Goal: Task Accomplishment & Management: Manage account settings

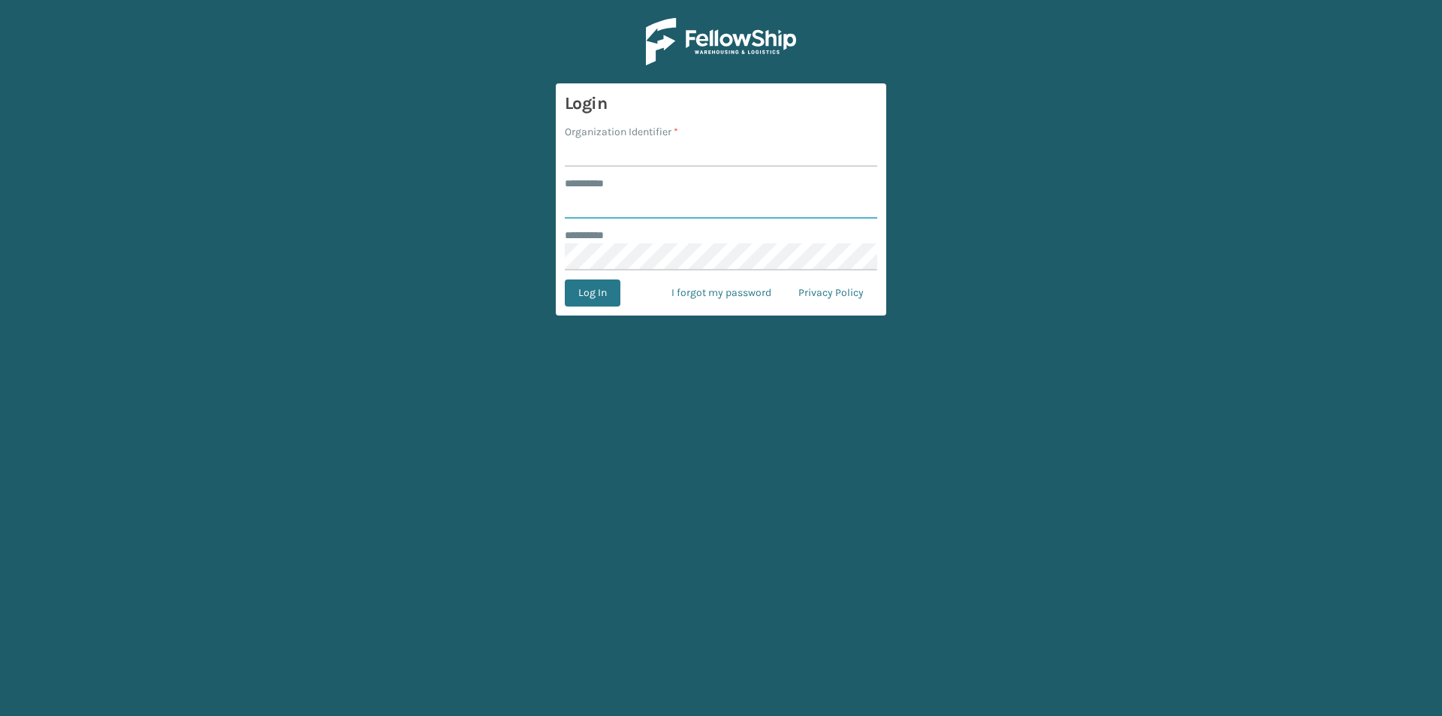
type input "******"
click at [671, 159] on input "Organization Identifier *" at bounding box center [721, 153] width 312 height 27
type input "SuperAdminOrganization"
click at [604, 294] on button "Log In" at bounding box center [593, 292] width 56 height 27
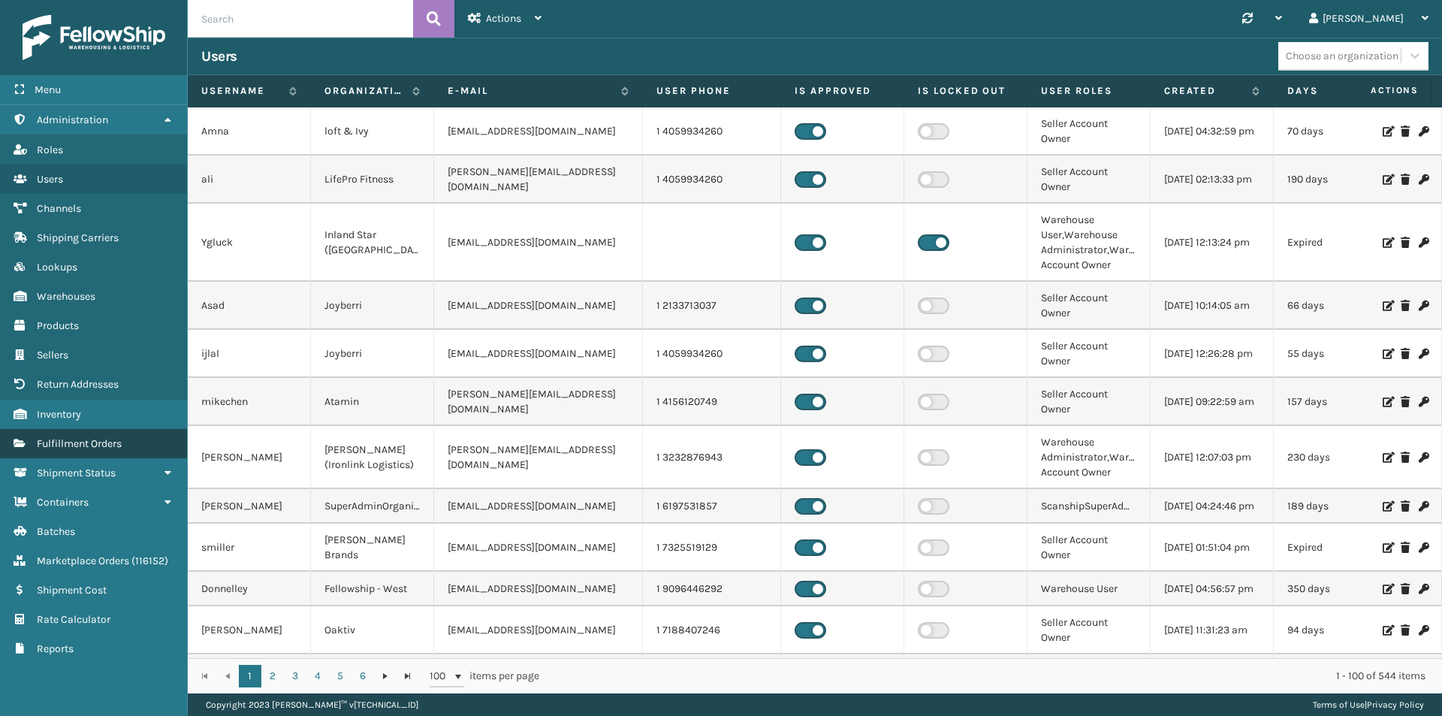
click at [79, 438] on span "Fulfillment Orders" at bounding box center [79, 443] width 85 height 13
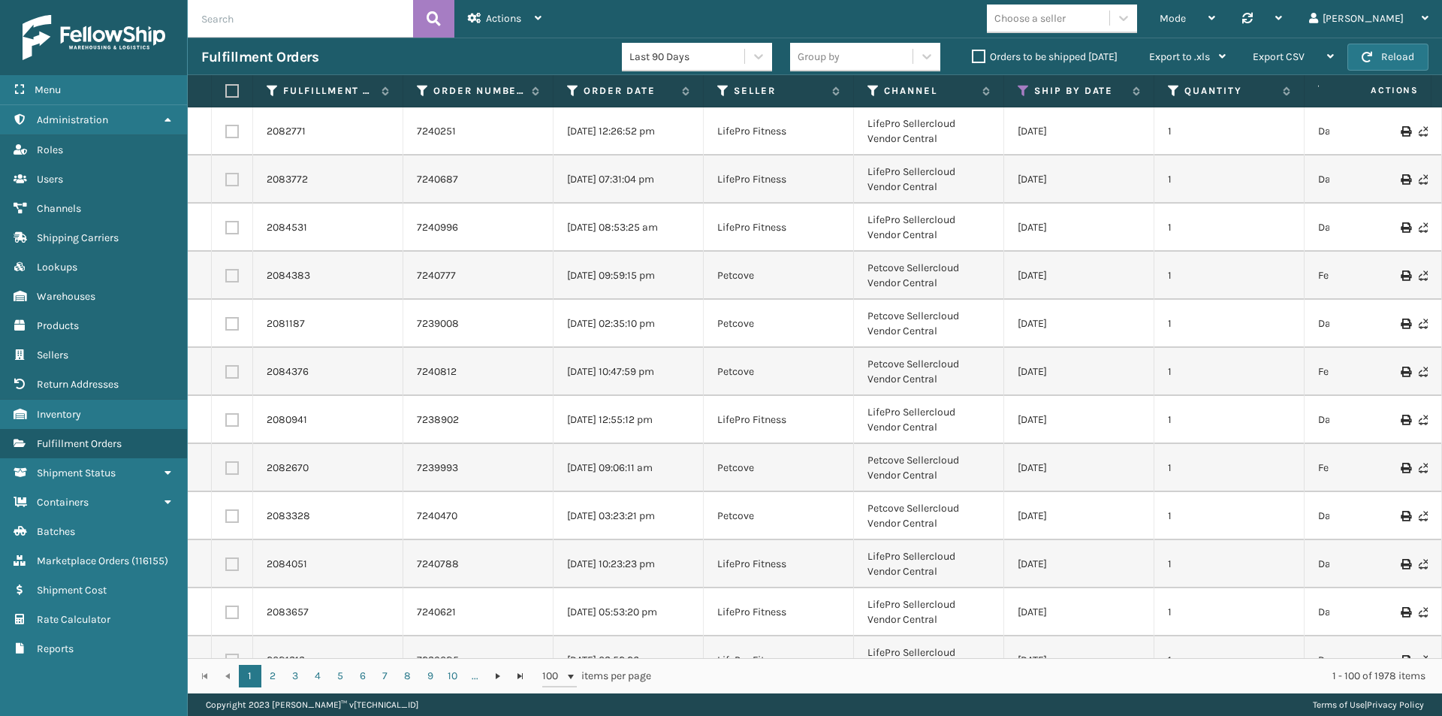
click at [980, 52] on label "Orders to be shipped [DATE]" at bounding box center [1045, 56] width 146 height 13
click at [972, 52] on input "Orders to be shipped [DATE]" at bounding box center [972, 53] width 1 height 10
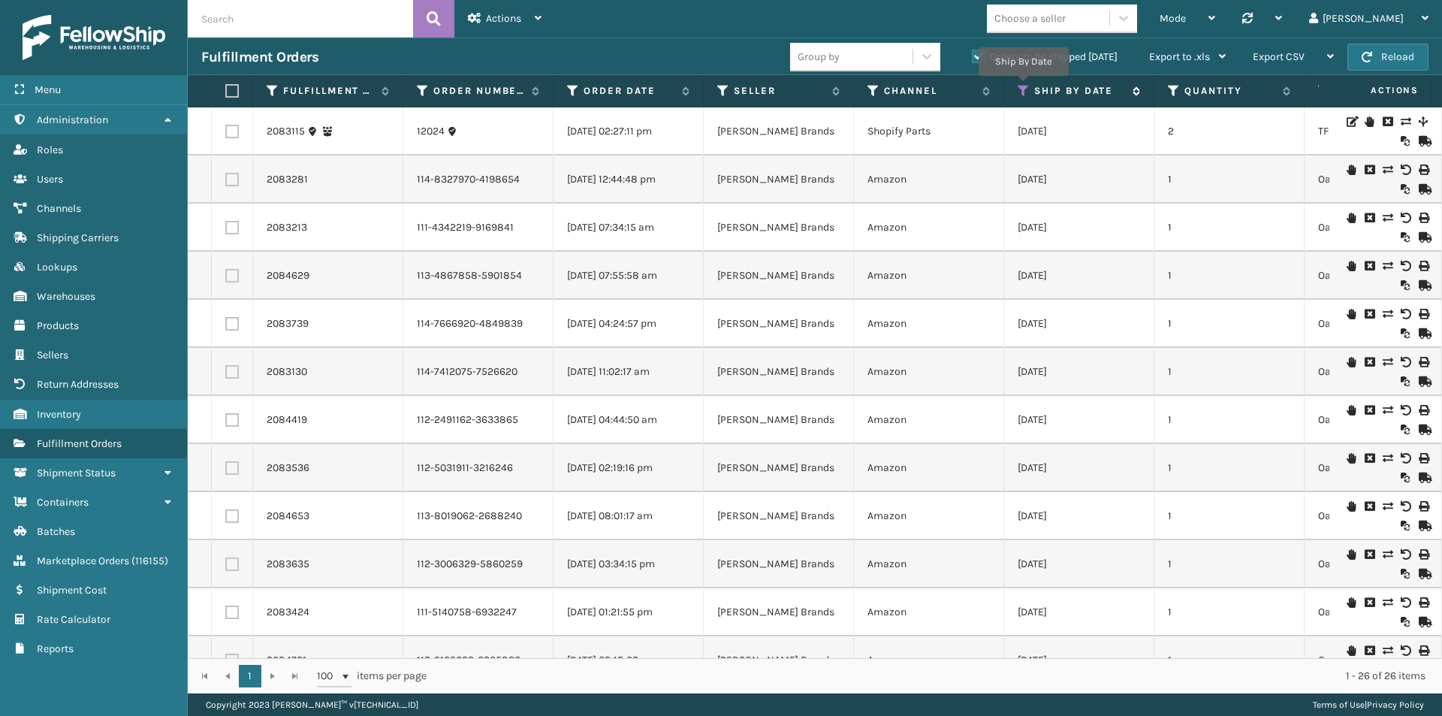
click at [1023, 86] on icon at bounding box center [1023, 91] width 12 height 14
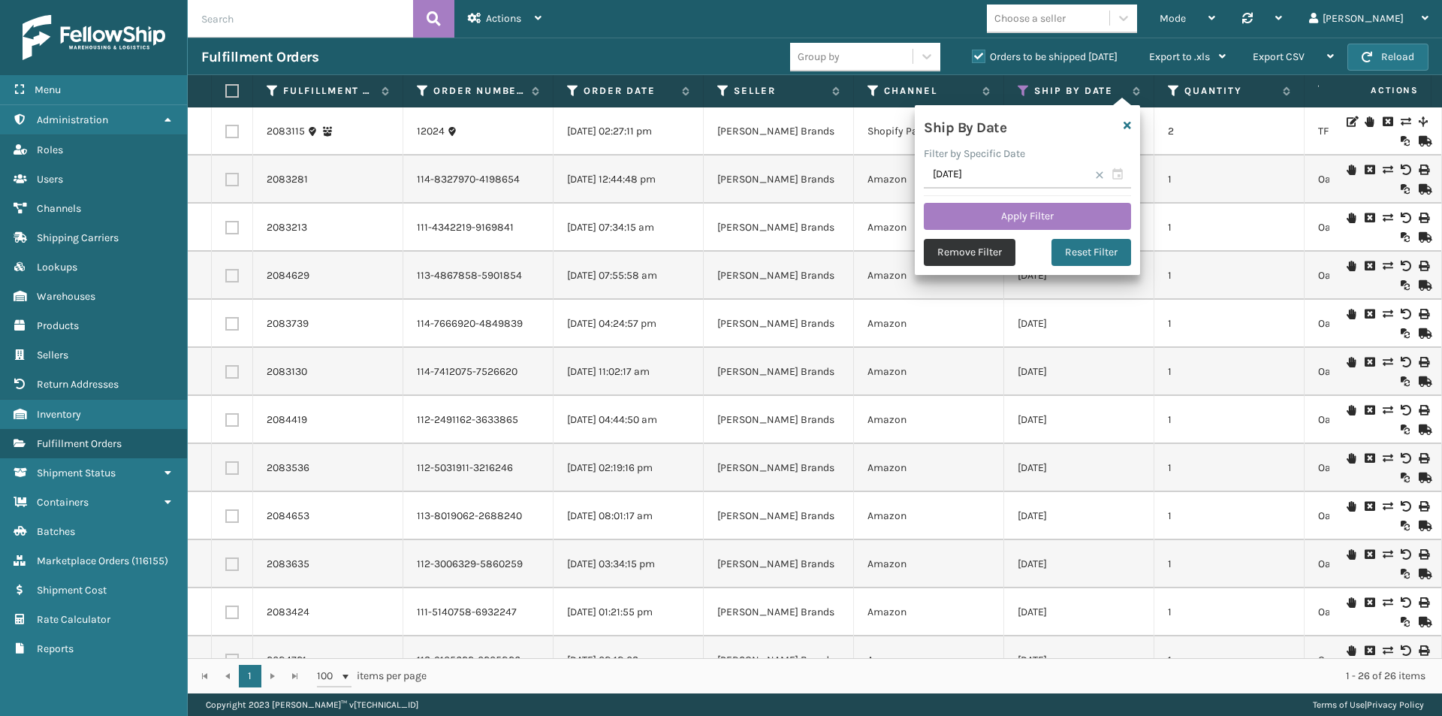
click at [976, 246] on button "Remove Filter" at bounding box center [970, 252] width 92 height 27
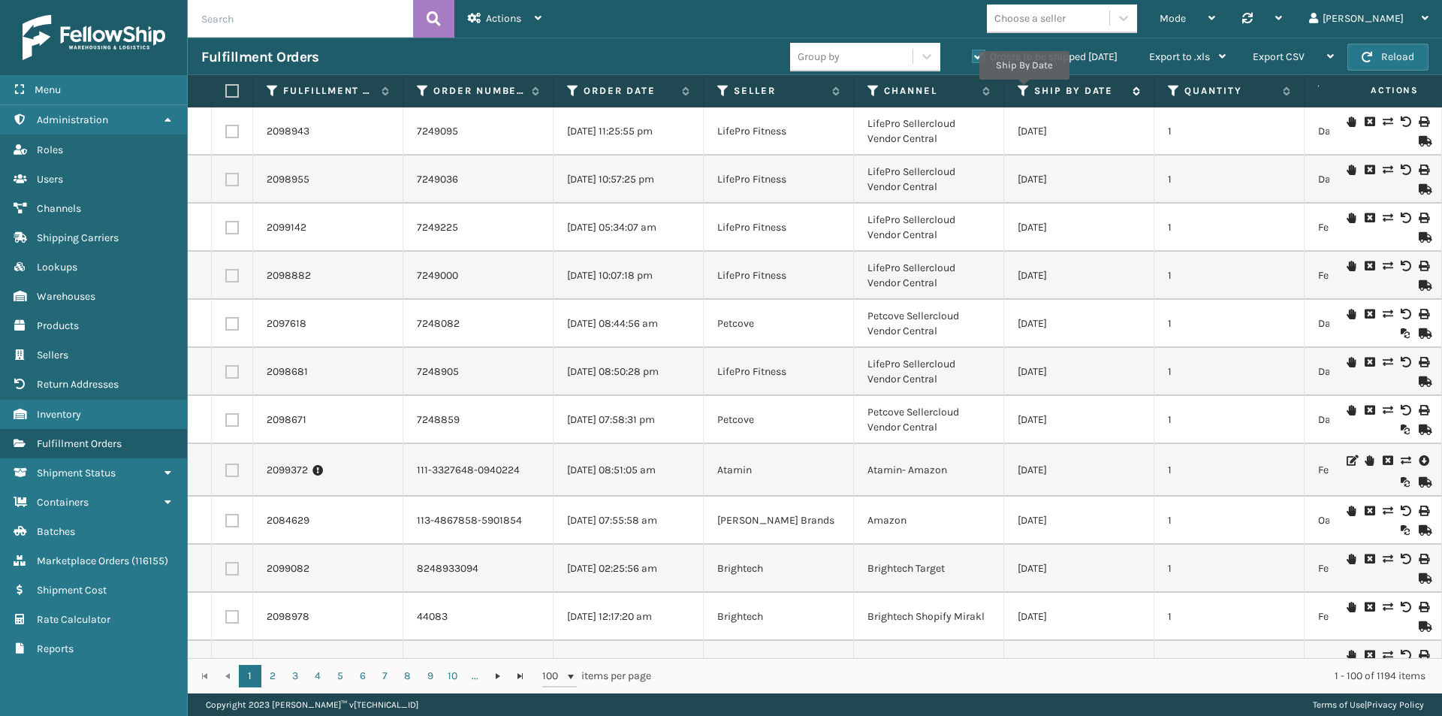
click at [1024, 90] on icon at bounding box center [1023, 91] width 12 height 14
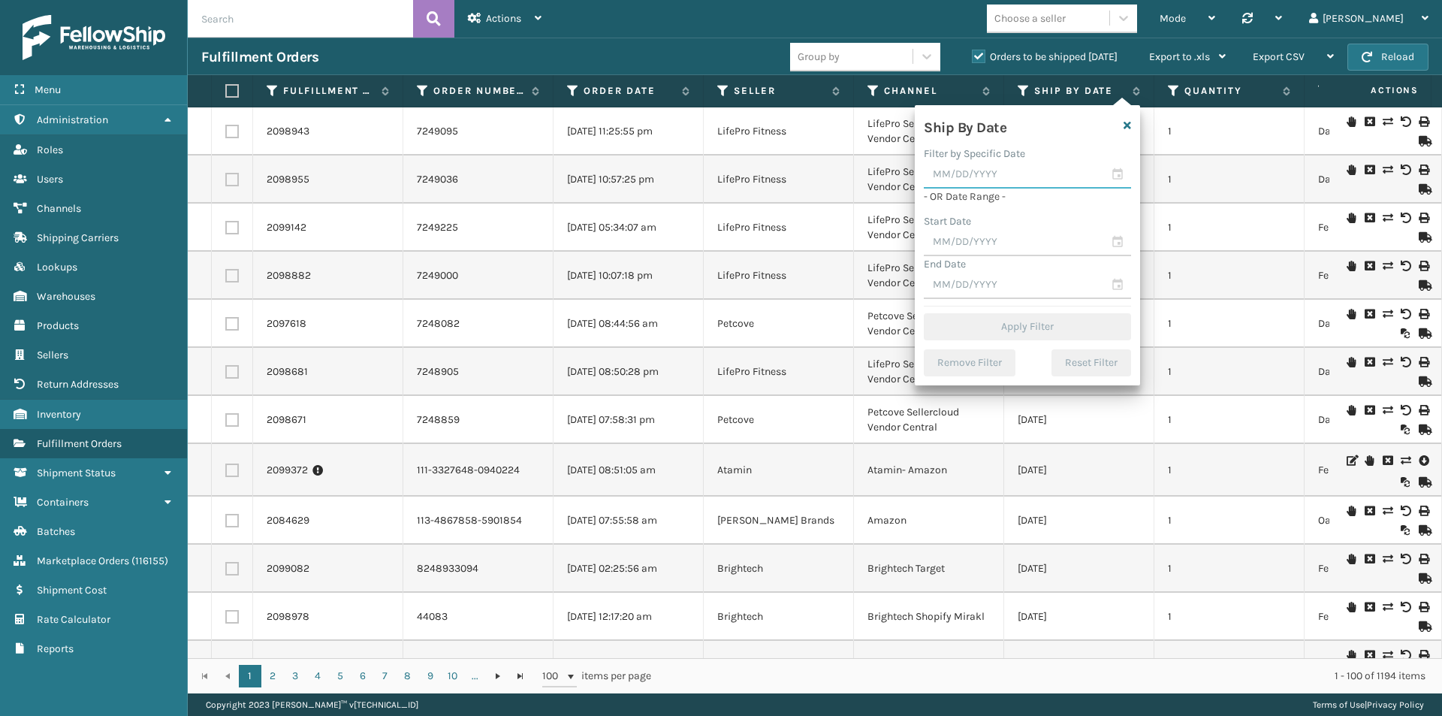
click at [975, 176] on input "text" at bounding box center [1027, 174] width 207 height 27
click at [1036, 334] on div "25" at bounding box center [1046, 335] width 23 height 23
type input "[DATE]"
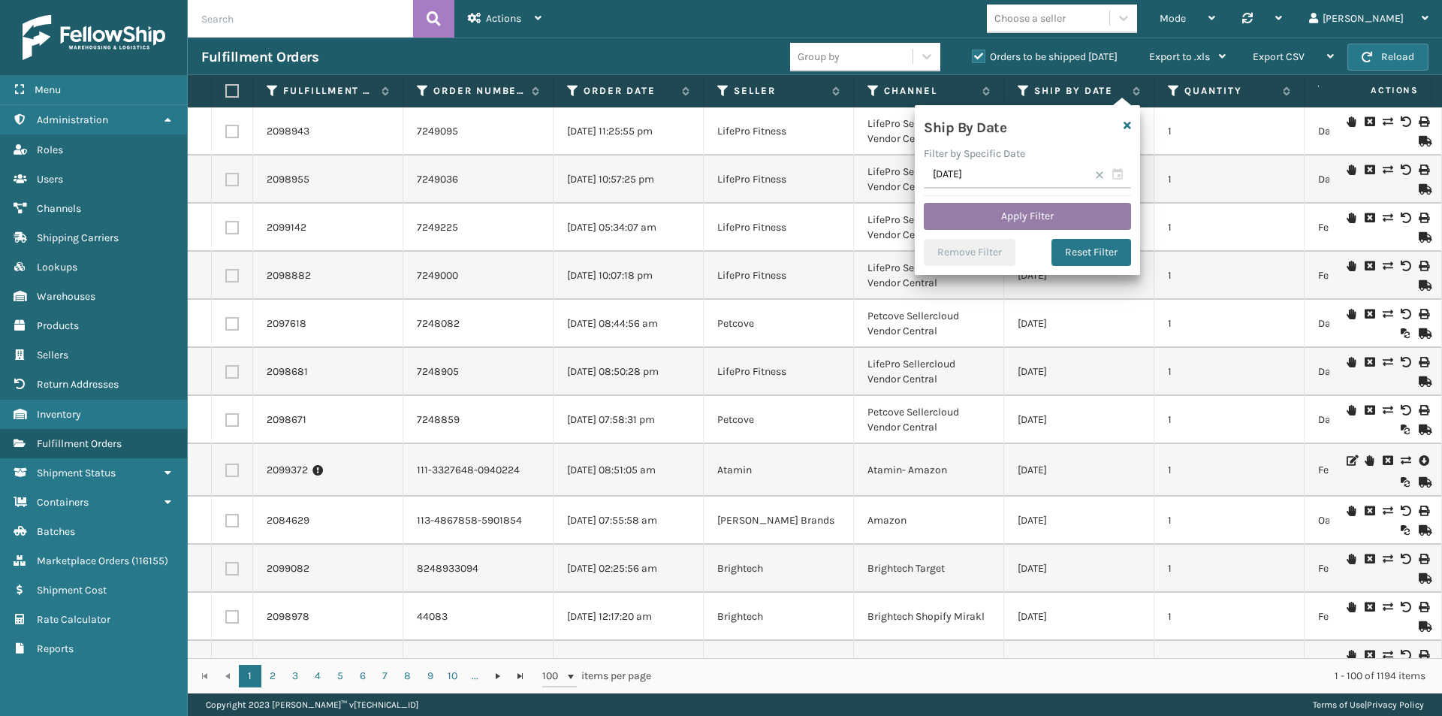
click at [1054, 217] on button "Apply Filter" at bounding box center [1027, 216] width 207 height 27
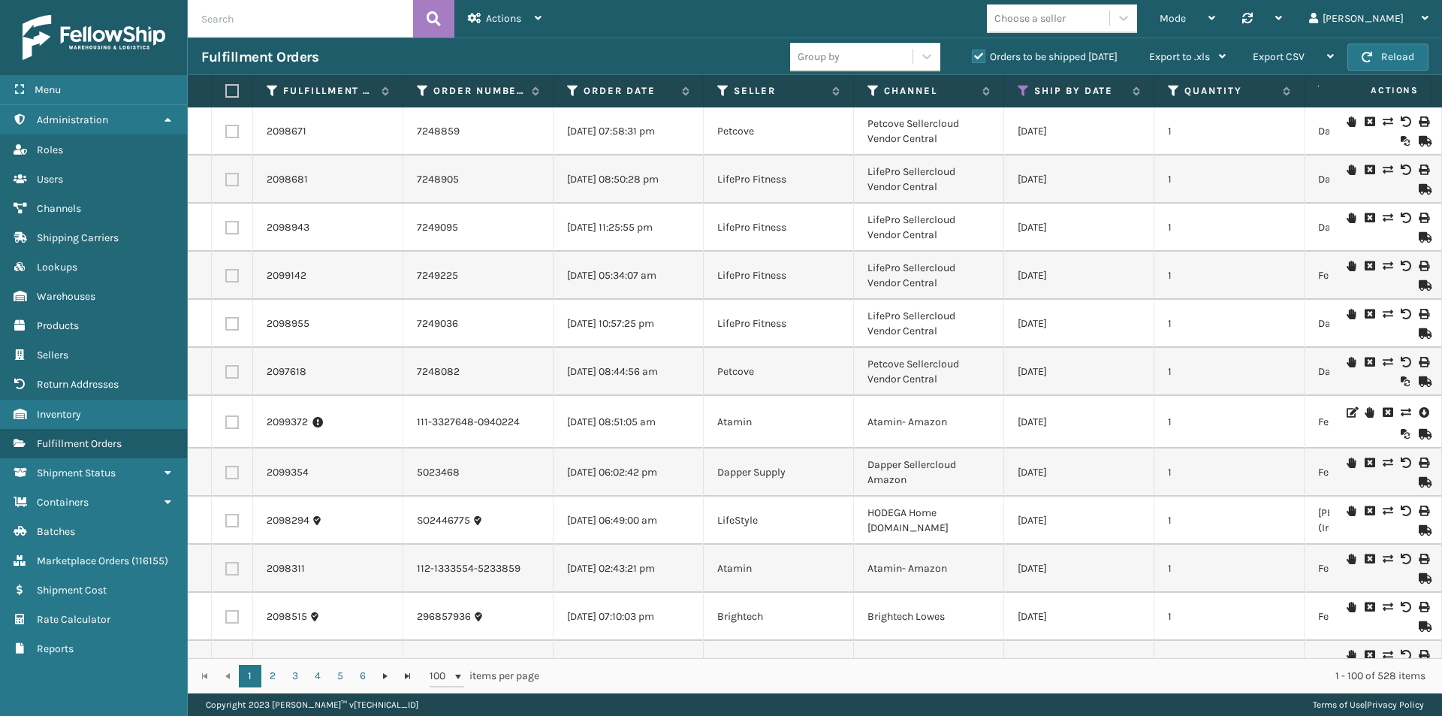
click at [978, 55] on label "Orders to be shipped [DATE]" at bounding box center [1045, 56] width 146 height 13
click at [972, 55] on input "Orders to be shipped [DATE]" at bounding box center [972, 53] width 1 height 10
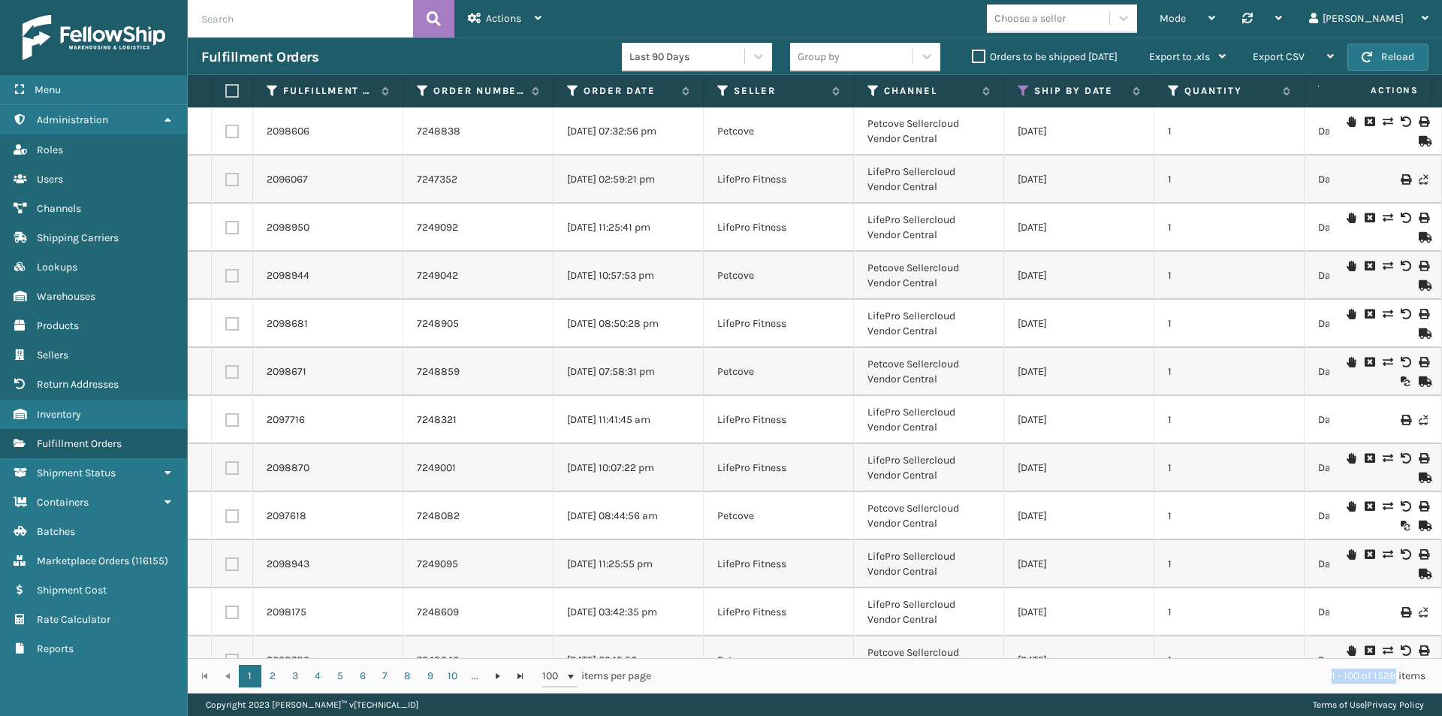
drag, startPoint x: 1396, startPoint y: 676, endPoint x: 1325, endPoint y: 671, distance: 70.7
click at [1325, 671] on div "1 - 100 of 1528 items" at bounding box center [1048, 675] width 753 height 15
click at [86, 235] on span "Shipping Carriers" at bounding box center [78, 237] width 82 height 13
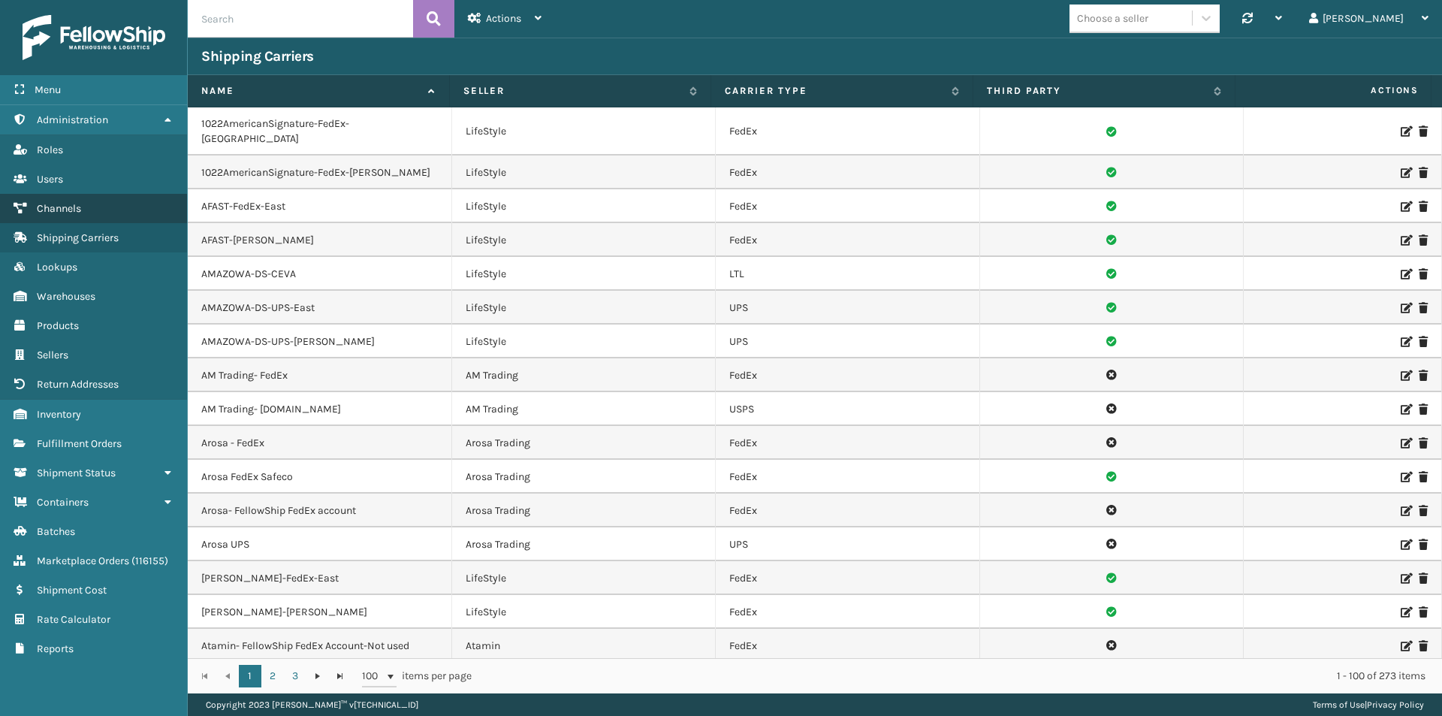
click at [73, 205] on span "Channels" at bounding box center [59, 208] width 44 height 13
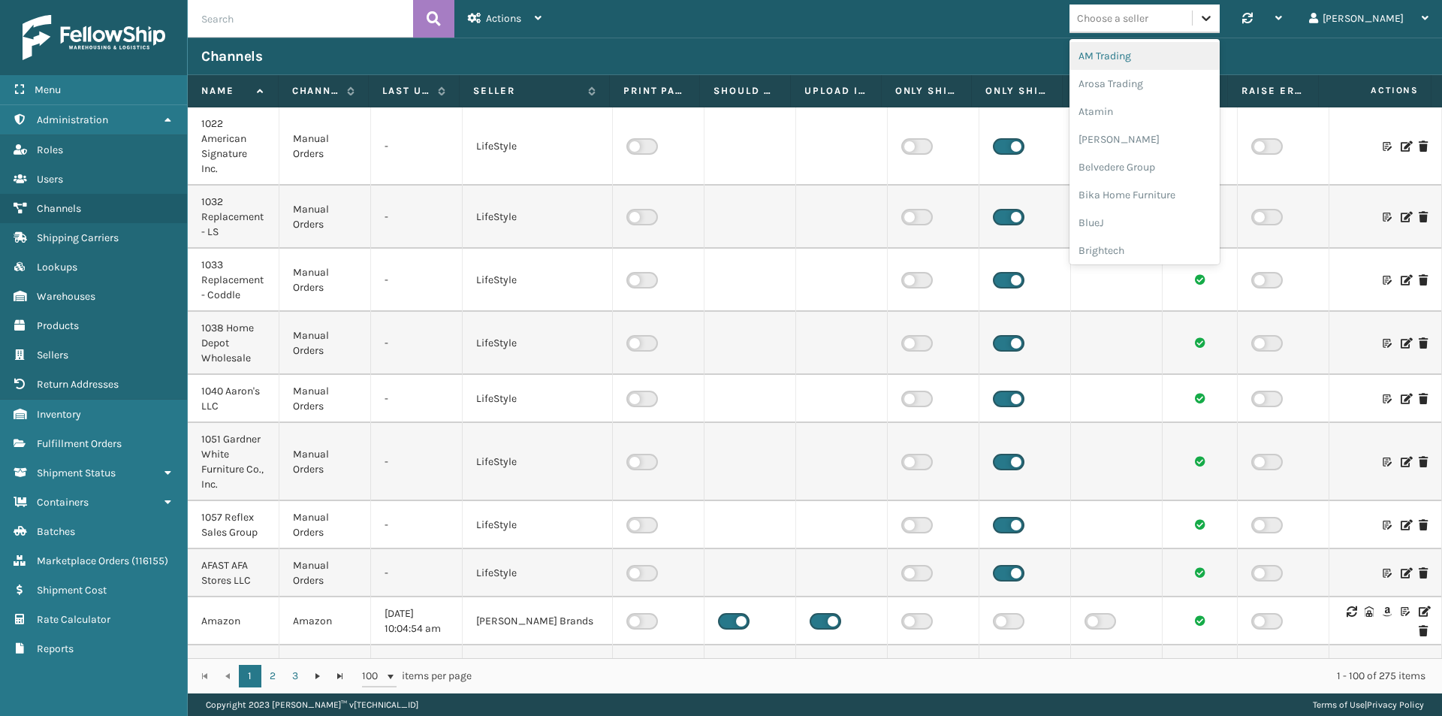
click at [1213, 14] on icon at bounding box center [1205, 18] width 15 height 15
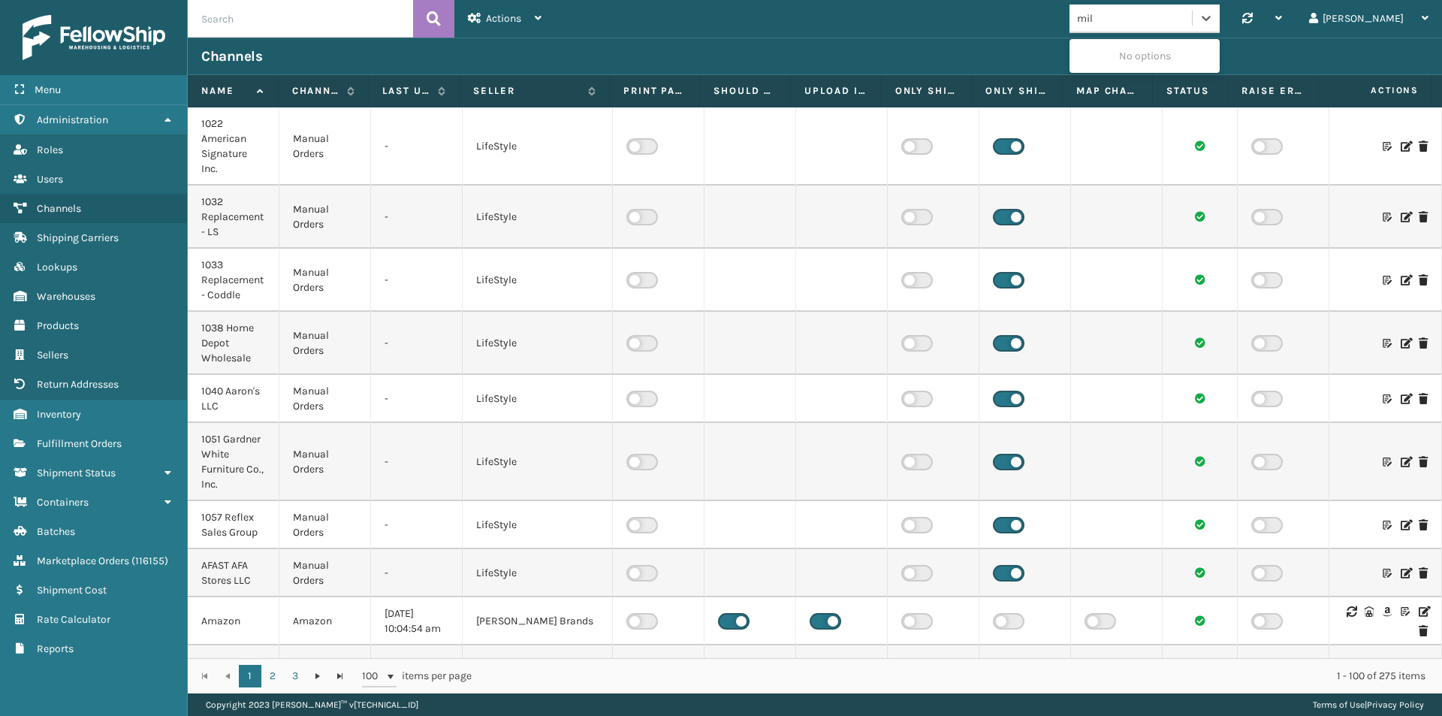
type input "mill"
click at [1174, 56] on div "[PERSON_NAME] Brands" at bounding box center [1144, 56] width 150 height 28
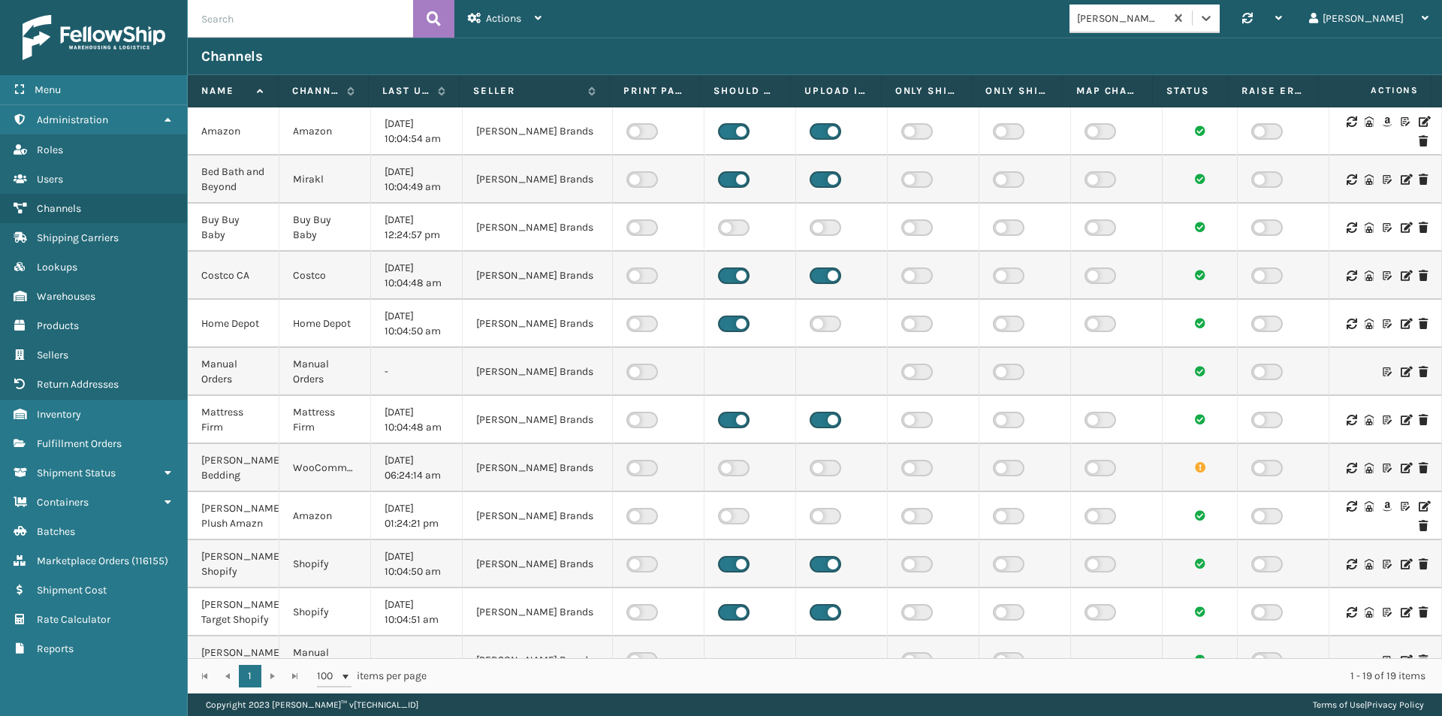
click at [1418, 119] on icon at bounding box center [1422, 121] width 9 height 11
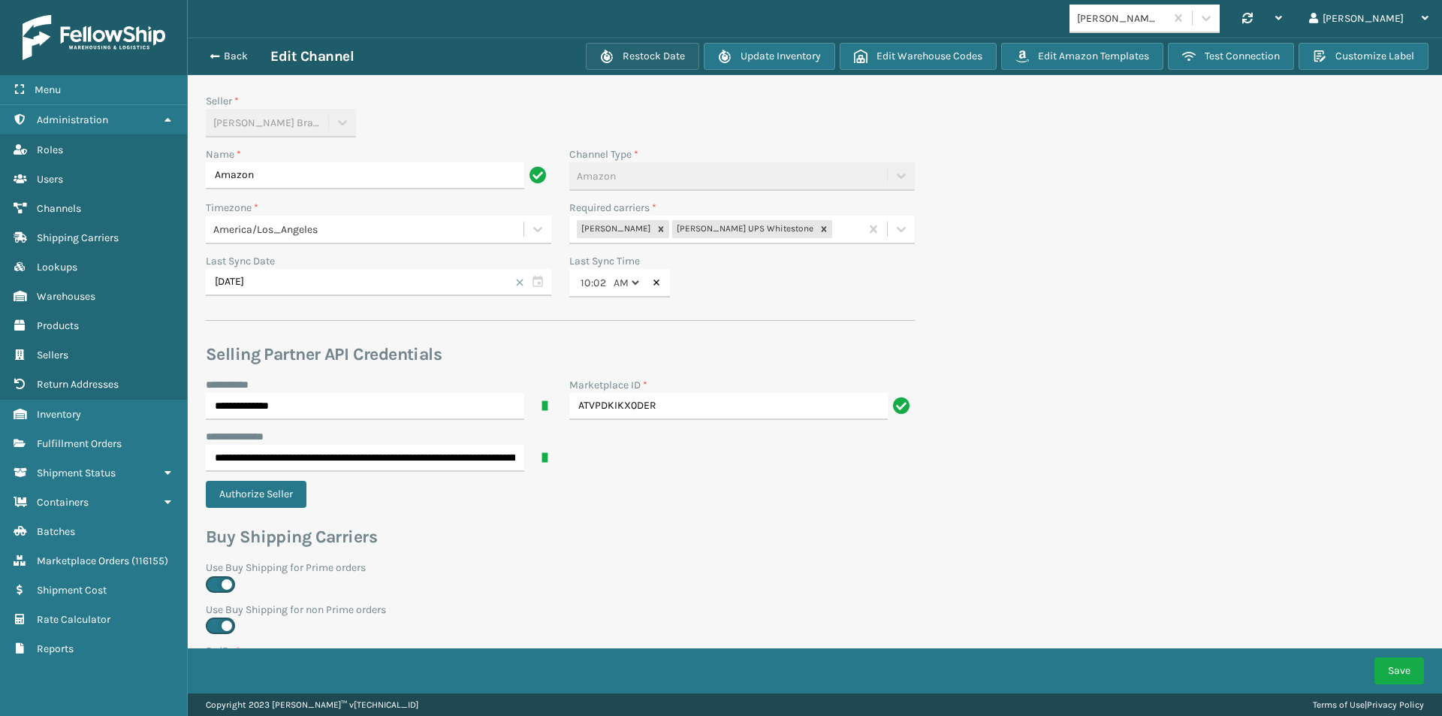
click at [641, 50] on button "Restock Date" at bounding box center [642, 56] width 113 height 27
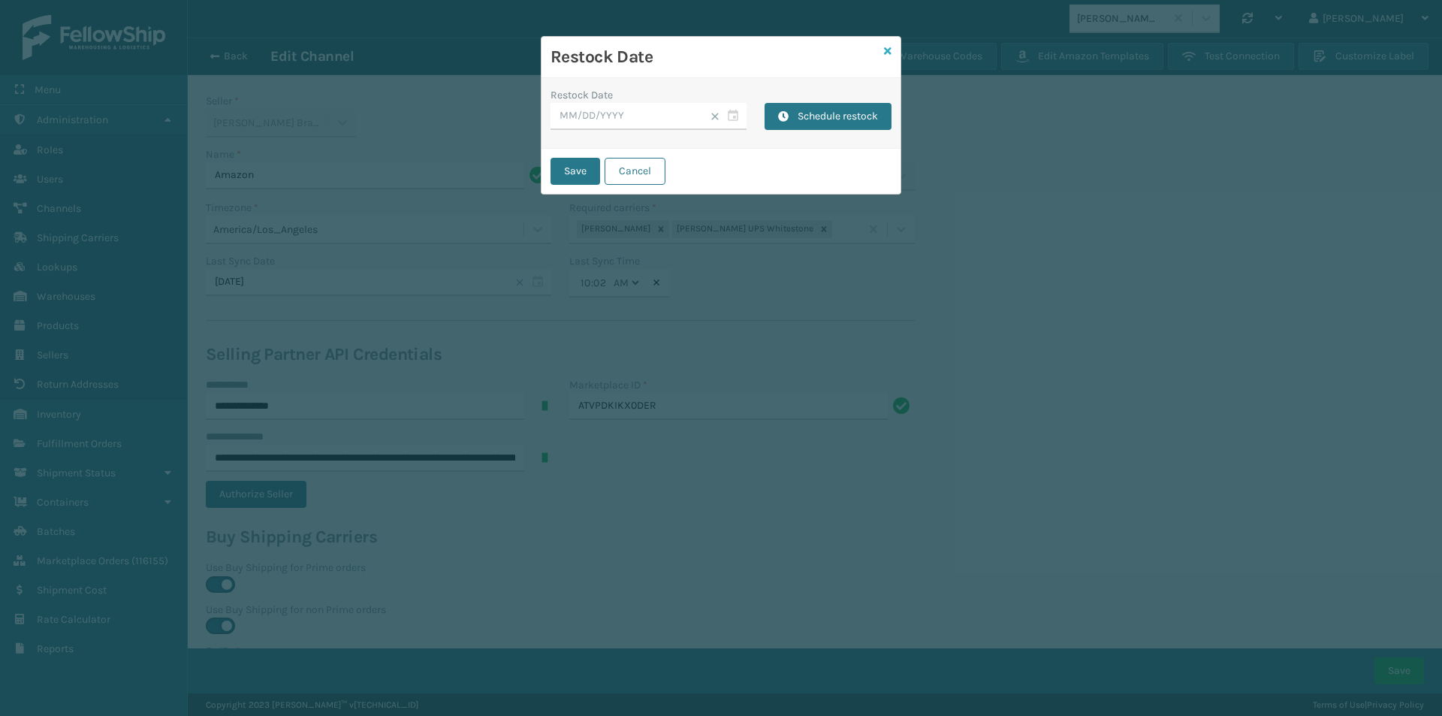
click at [888, 50] on icon at bounding box center [888, 51] width 8 height 11
